Goal: Task Accomplishment & Management: Manage account settings

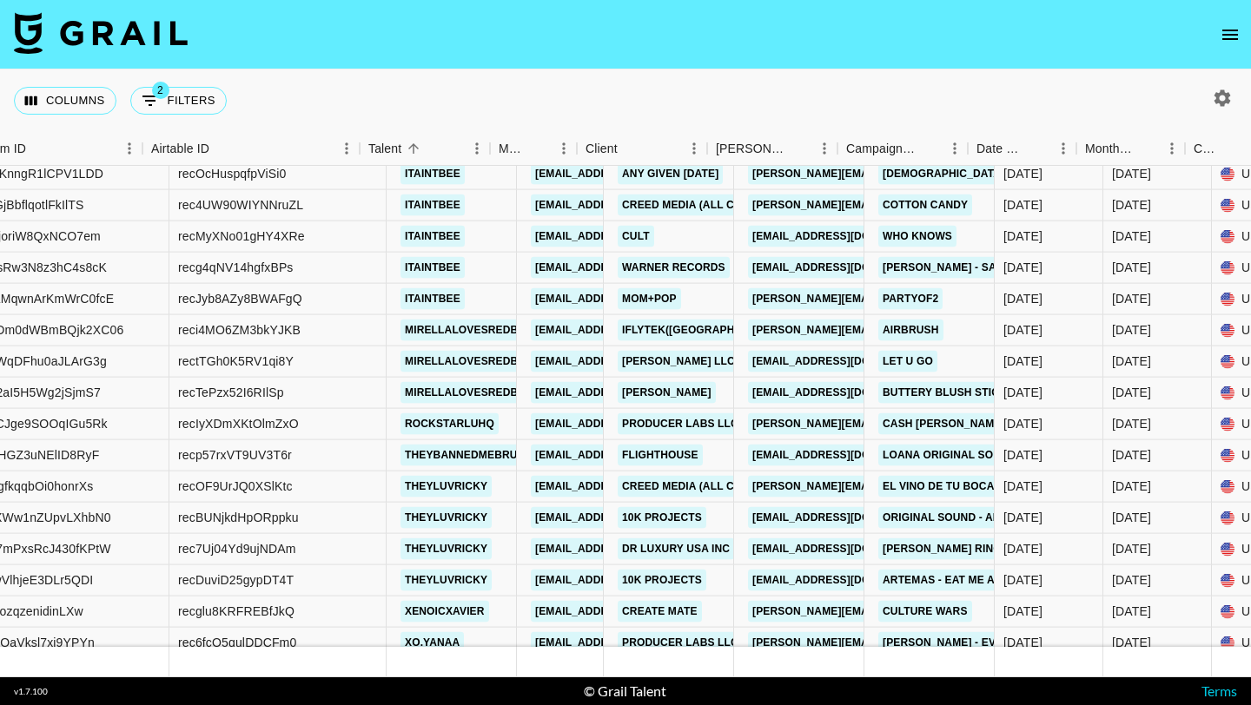
scroll to position [14318, 218]
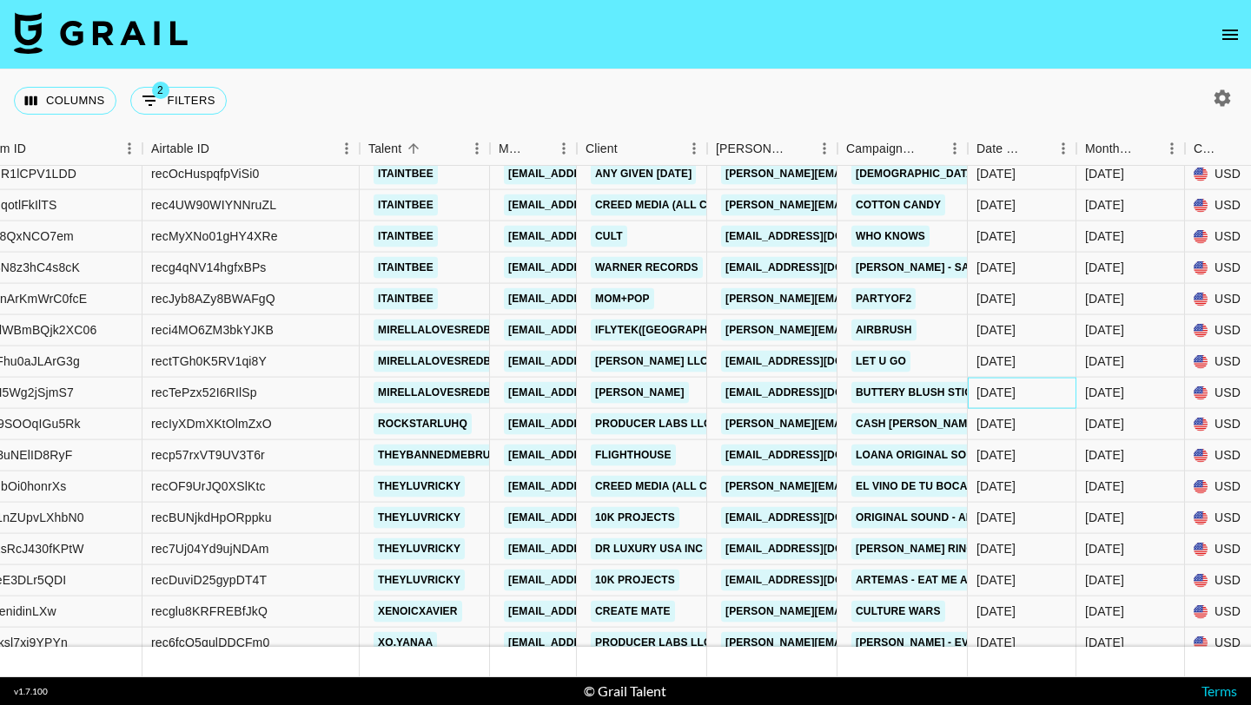
click at [996, 386] on div "8/28/2025" at bounding box center [996, 392] width 39 height 17
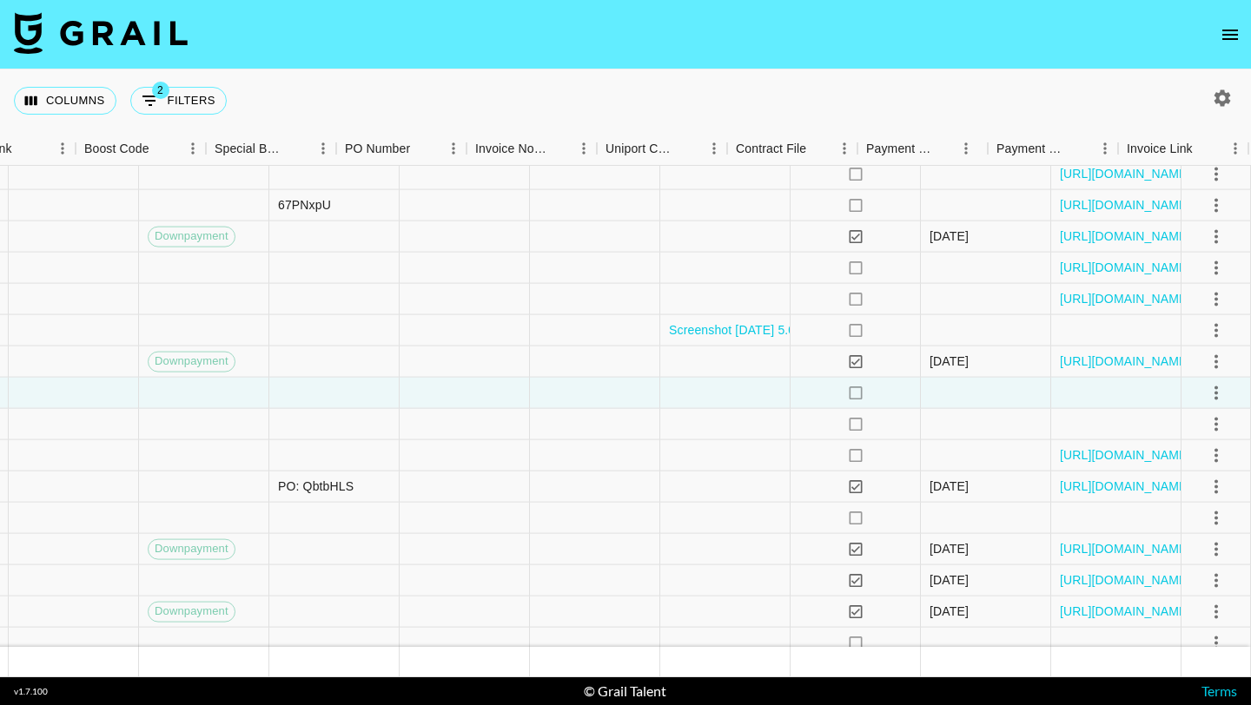
scroll to position [14318, 1207]
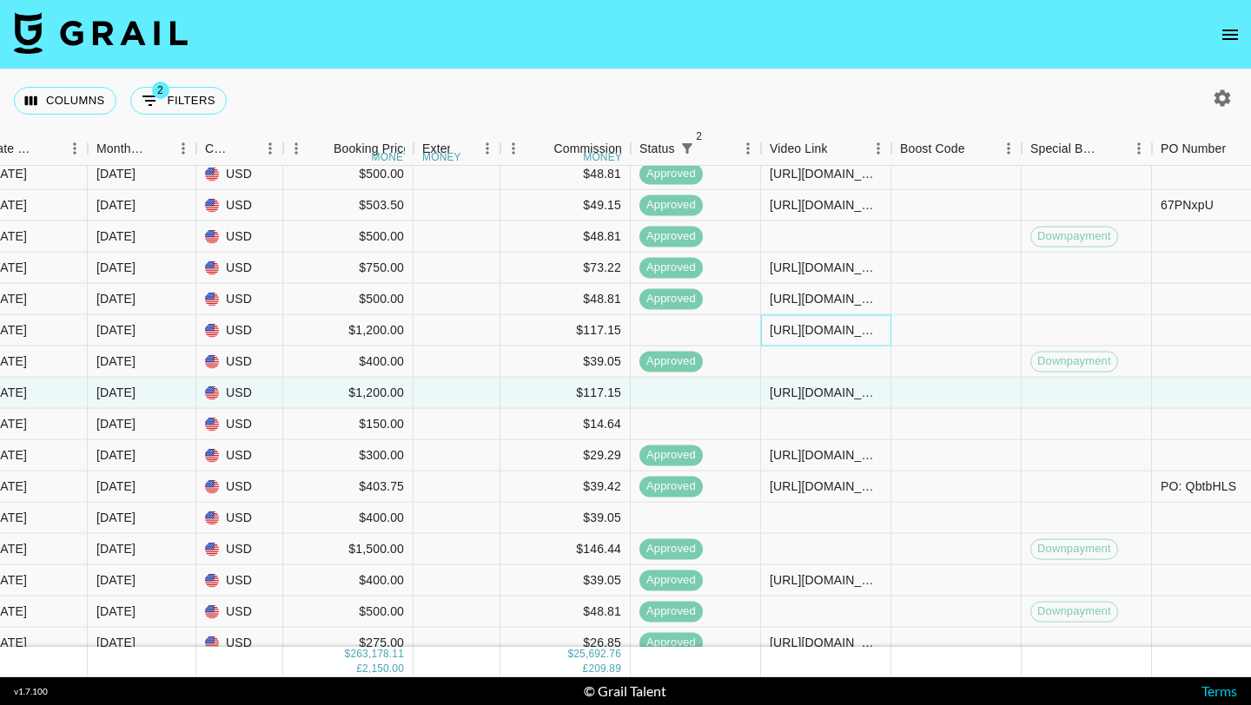
click at [821, 333] on div "https://www.tiktok.com/@mirellalovesredbull/video/7544206027089071391?is_from_w…" at bounding box center [826, 329] width 112 height 17
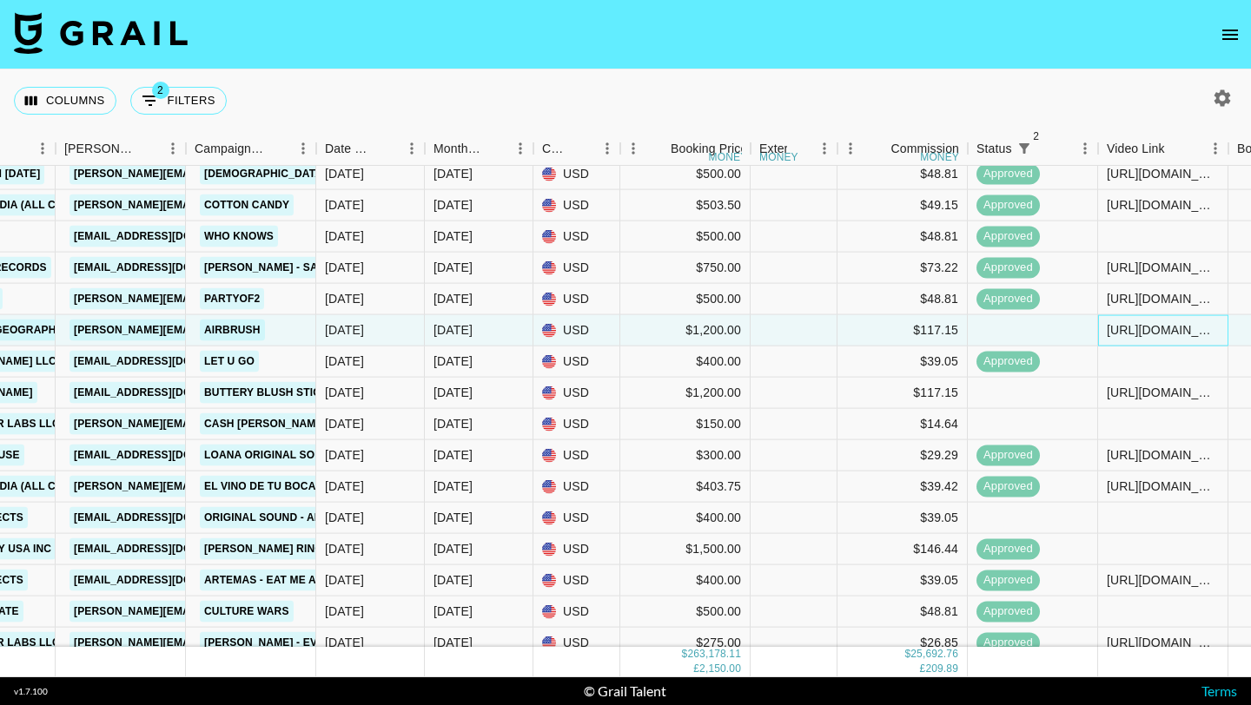
scroll to position [14318, 2089]
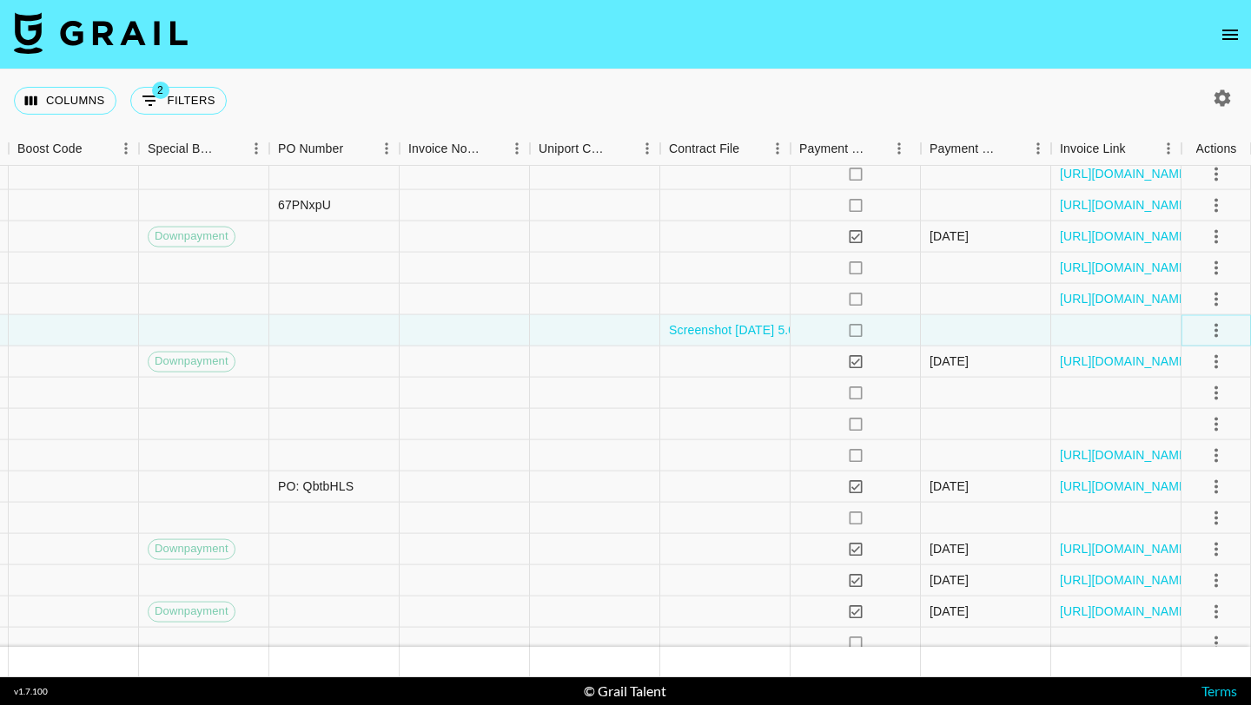
click at [1225, 334] on icon "select merge strategy" at bounding box center [1216, 330] width 21 height 21
click at [1208, 486] on li "Approve" at bounding box center [1194, 492] width 113 height 31
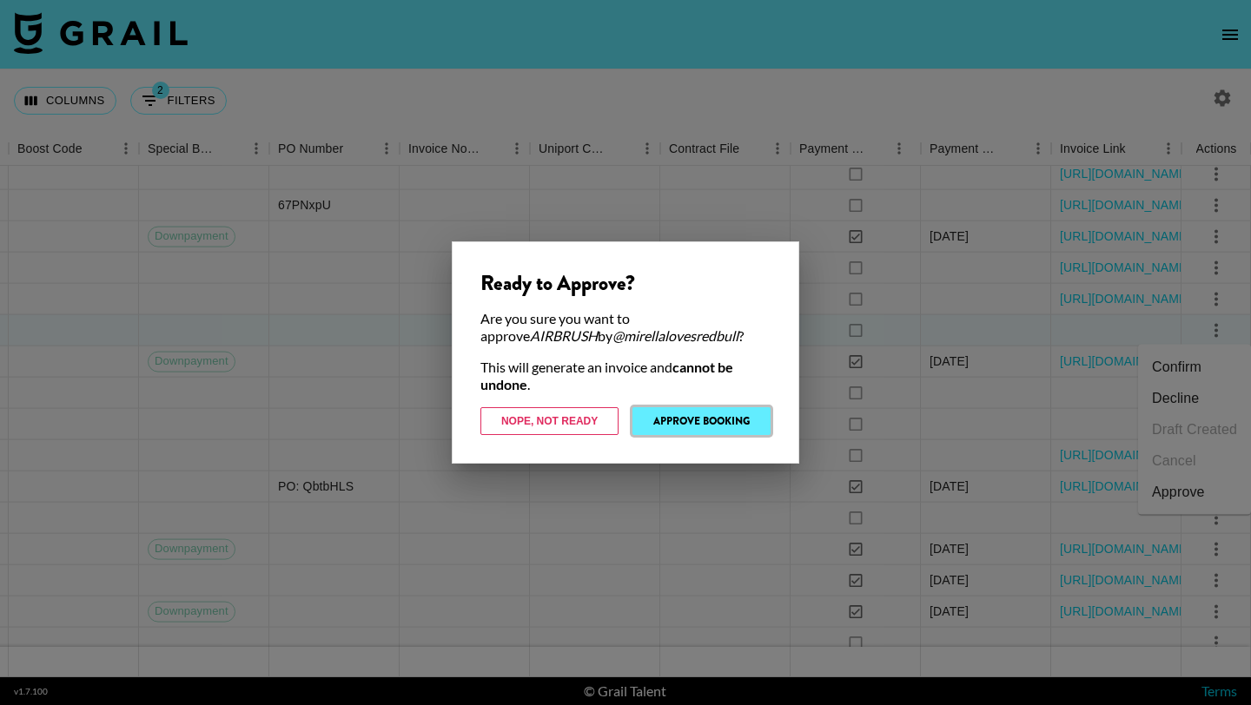
click at [696, 417] on button "Approve Booking" at bounding box center [701, 421] width 138 height 28
